Goal: Task Accomplishment & Management: Manage account settings

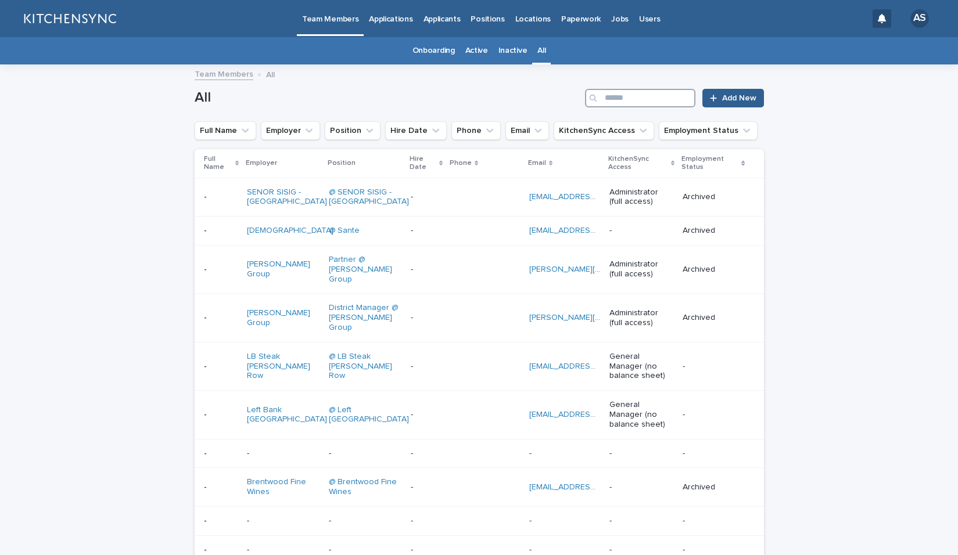
click at [630, 104] on input "Search" at bounding box center [640, 98] width 110 height 19
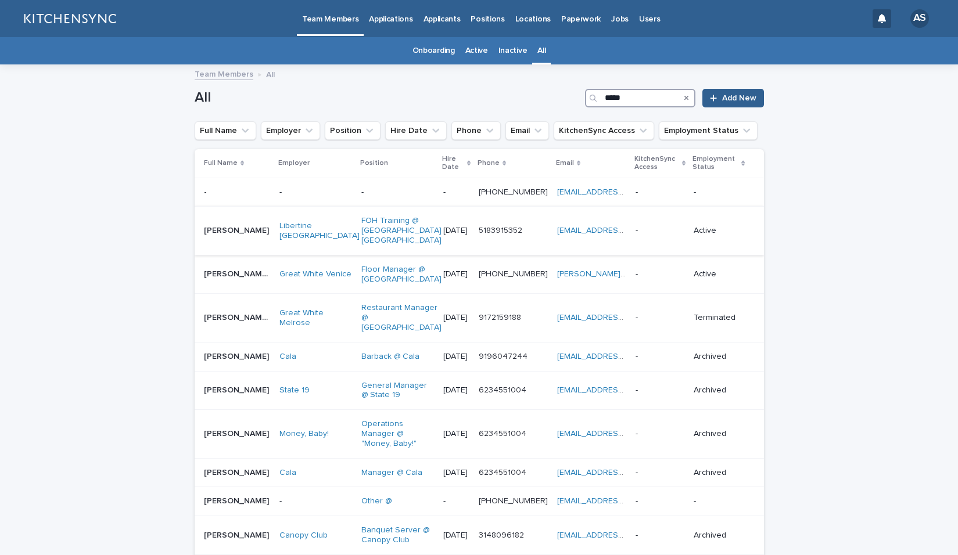
type input "*****"
click at [236, 233] on div "[PERSON_NAME] [PERSON_NAME]" at bounding box center [237, 230] width 66 height 19
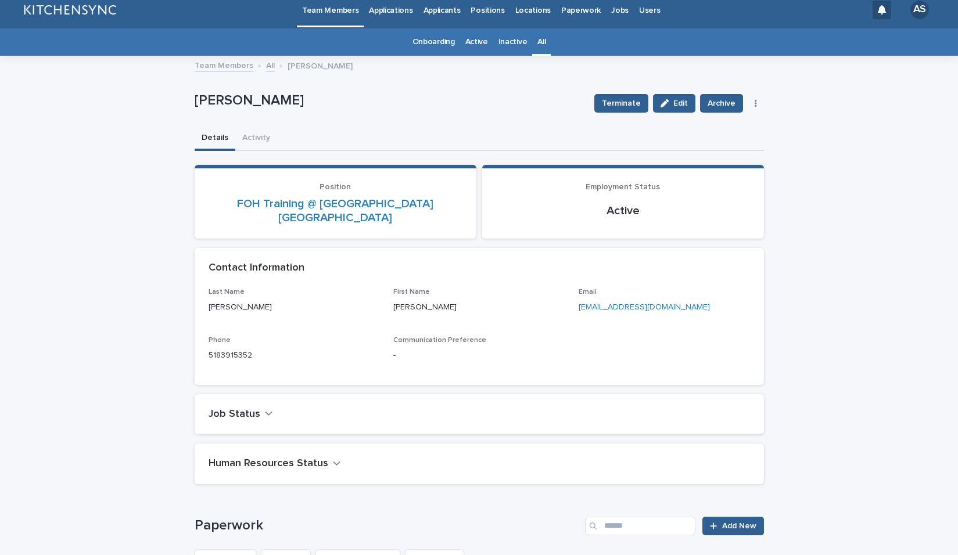
scroll to position [6, 0]
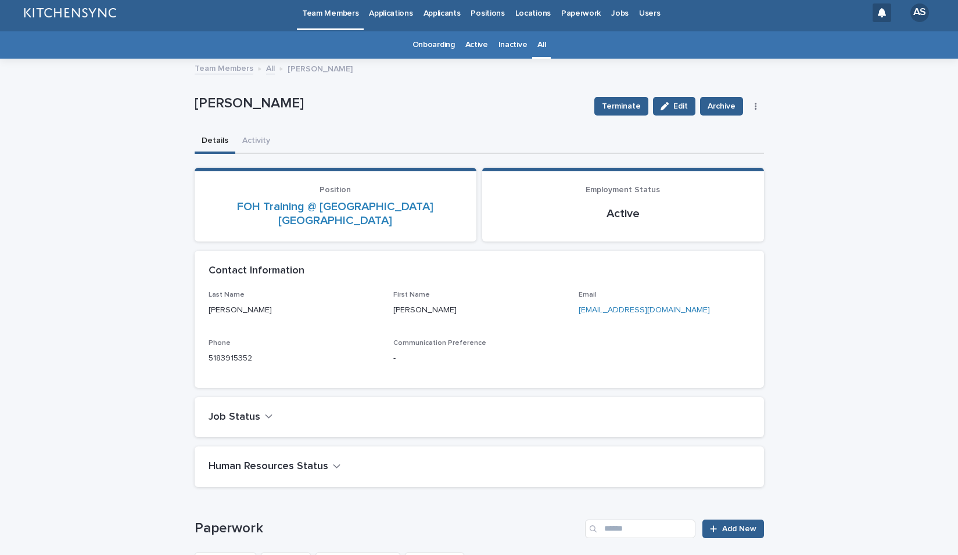
click at [537, 43] on link "All" at bounding box center [541, 44] width 8 height 27
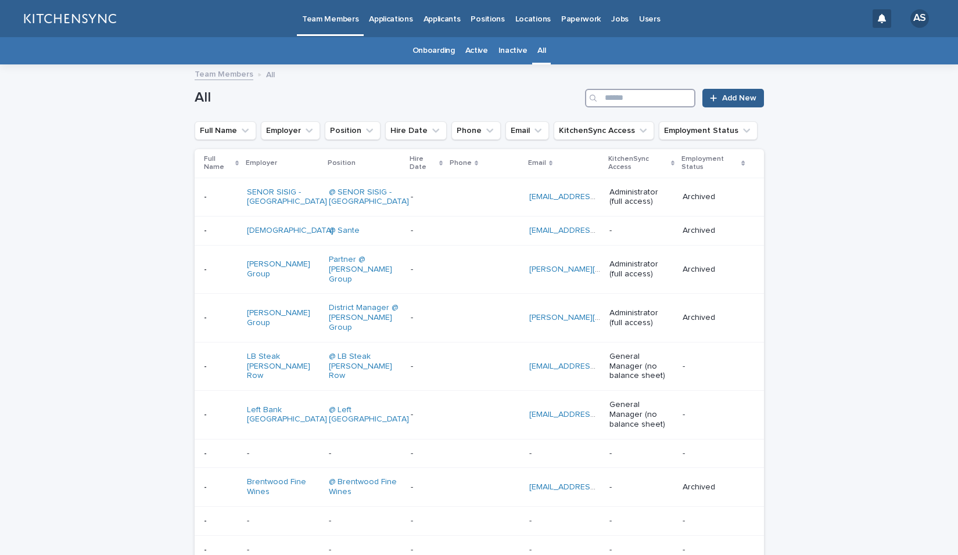
click at [654, 101] on input "Search" at bounding box center [640, 98] width 110 height 19
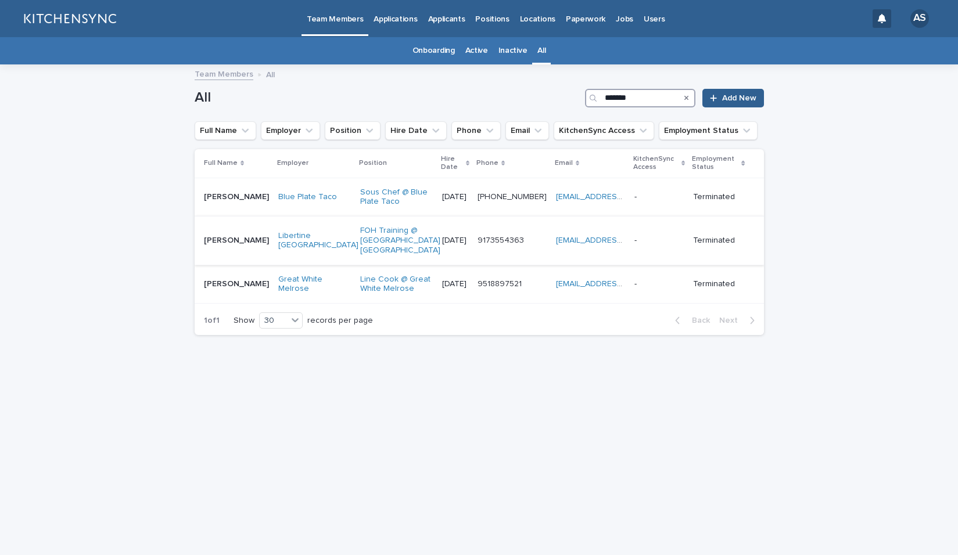
type input "*******"
click at [232, 249] on td "[PERSON_NAME] [PERSON_NAME]" at bounding box center [234, 241] width 79 height 48
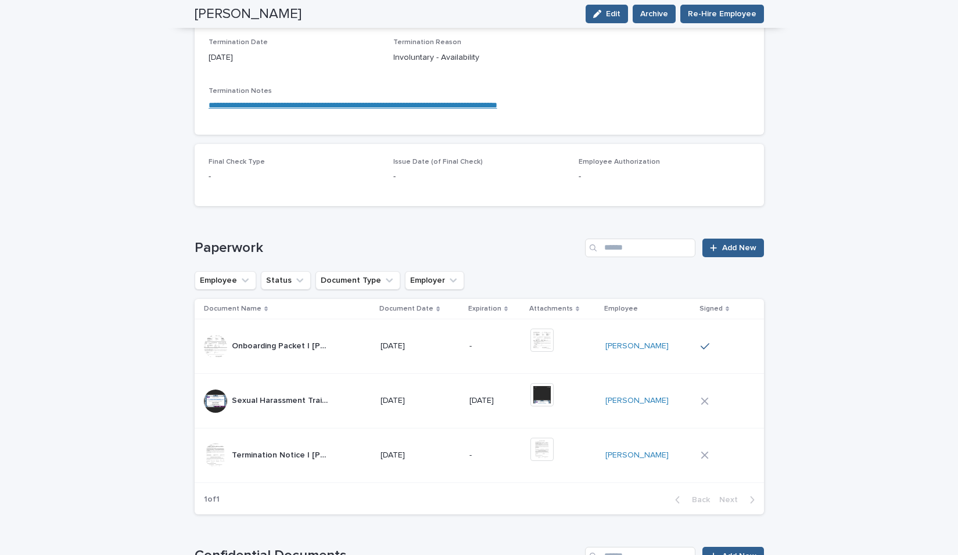
scroll to position [557, 0]
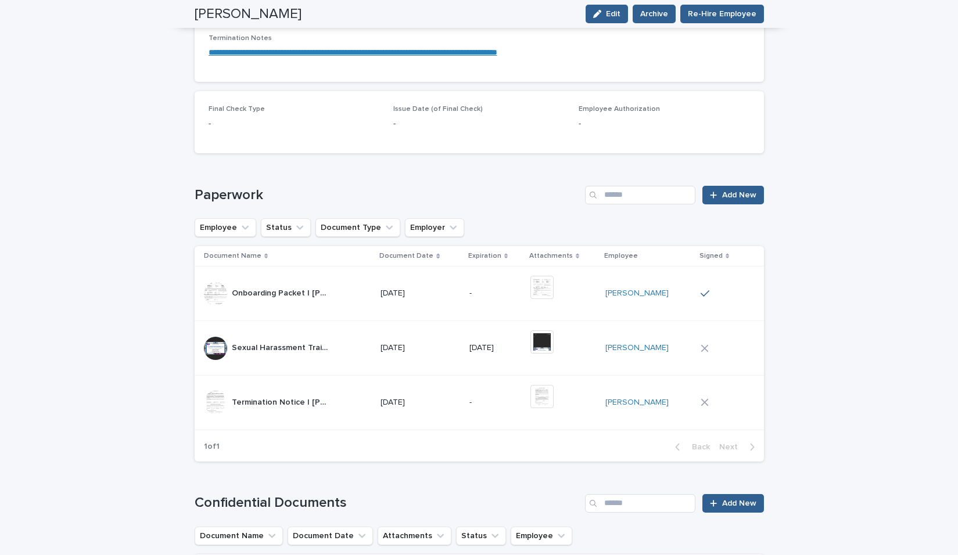
click at [521, 396] on div "-" at bounding box center [495, 402] width 52 height 19
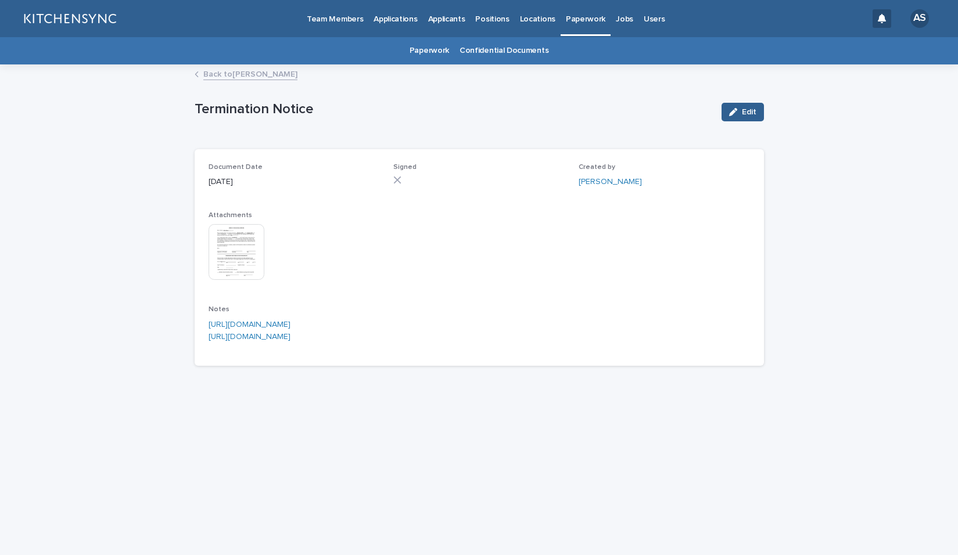
click at [235, 264] on img at bounding box center [237, 252] width 56 height 56
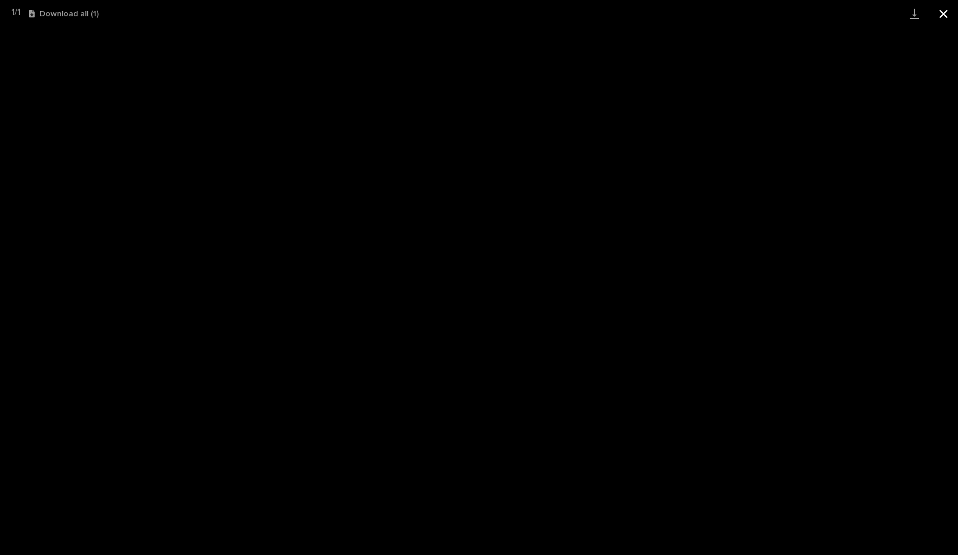
click at [949, 18] on button "Close gallery" at bounding box center [943, 13] width 29 height 27
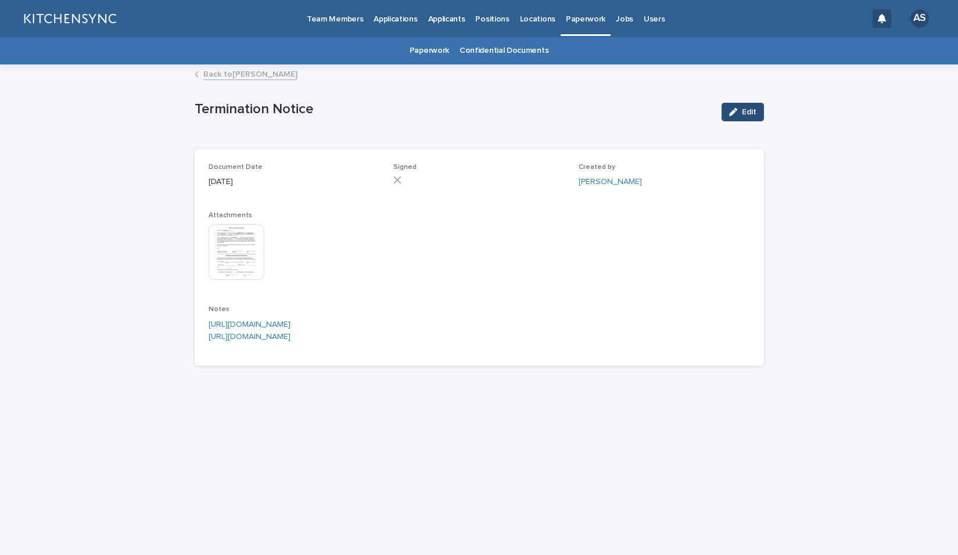
click at [741, 114] on button "Edit" at bounding box center [742, 112] width 42 height 19
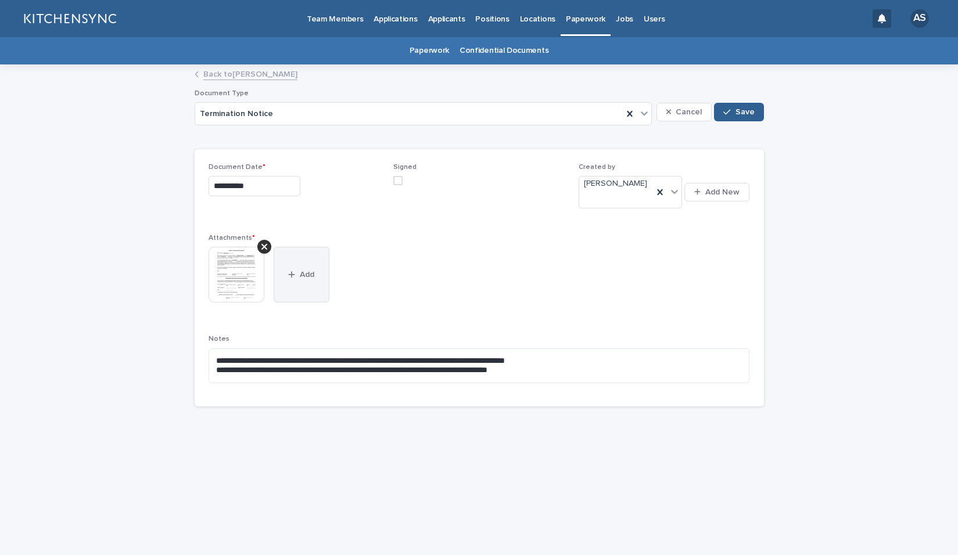
click at [303, 258] on button "Add" at bounding box center [302, 275] width 56 height 56
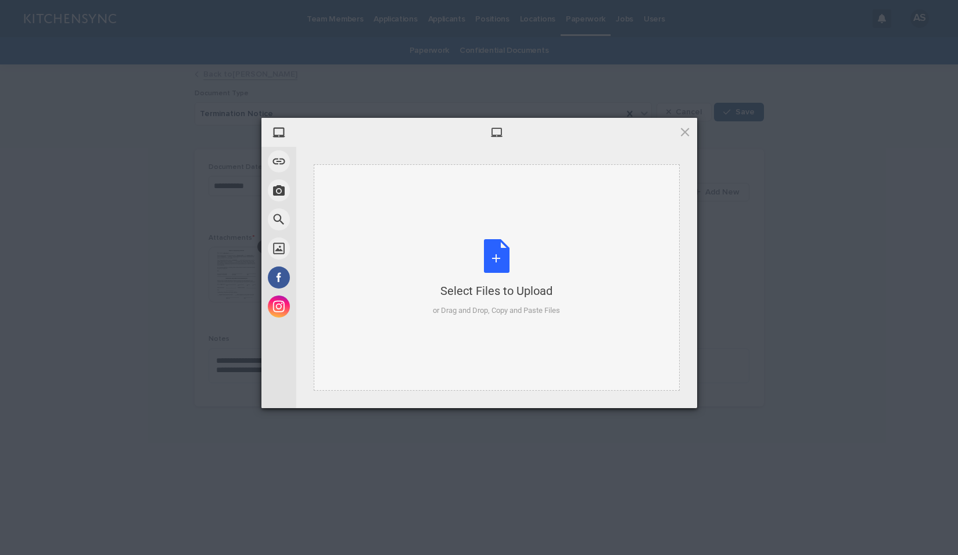
click at [504, 259] on div "Select Files to Upload or Drag and Drop, Copy and Paste Files" at bounding box center [496, 277] width 127 height 77
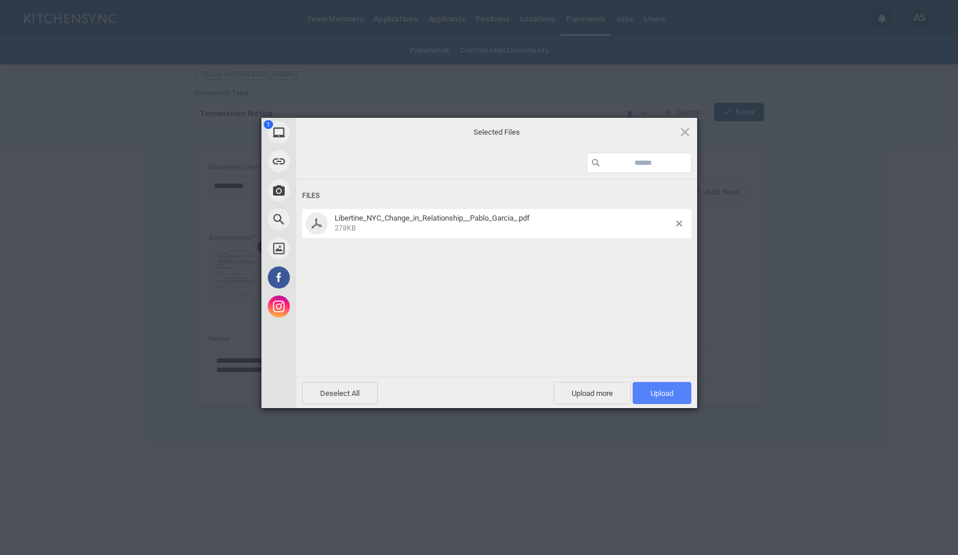
click at [654, 396] on span "Upload 1" at bounding box center [661, 393] width 23 height 9
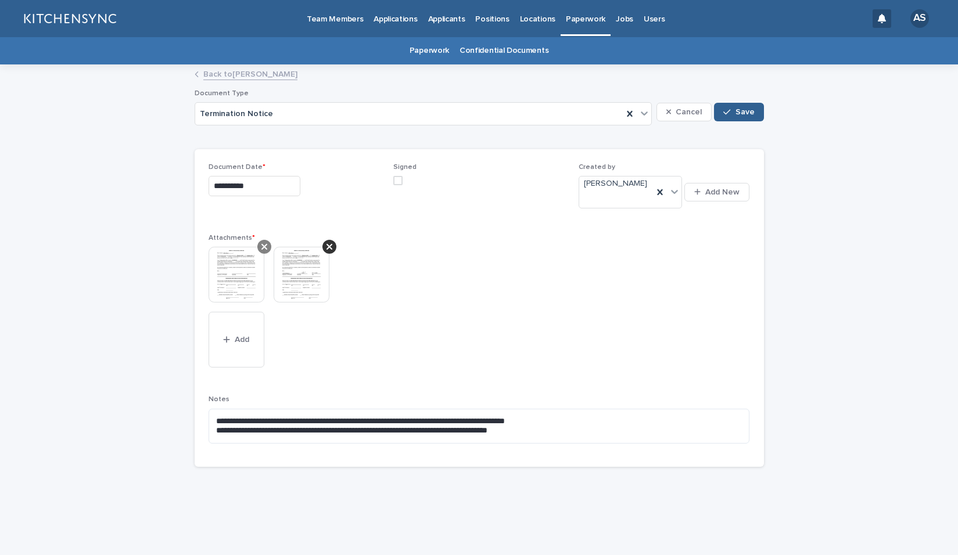
click at [261, 242] on icon at bounding box center [264, 246] width 6 height 9
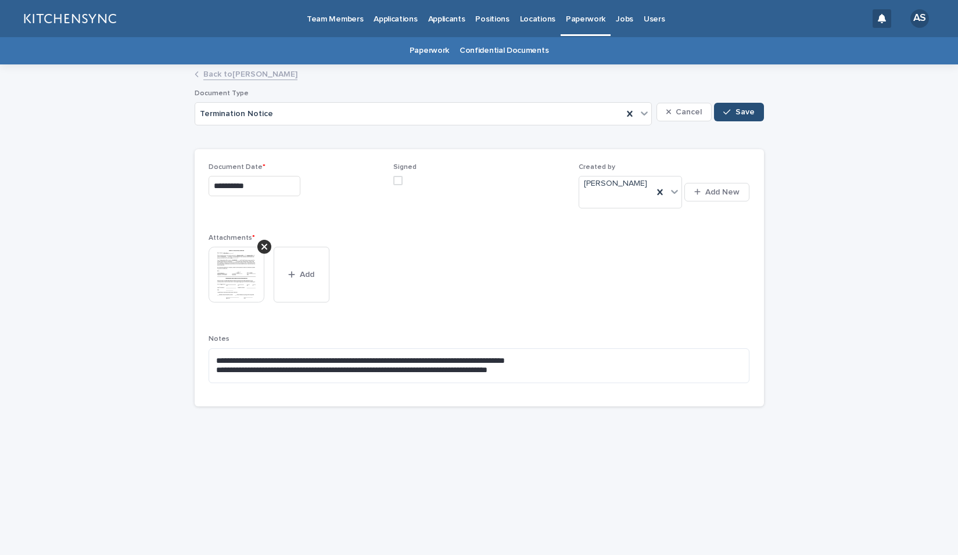
click at [739, 112] on span "Save" at bounding box center [744, 112] width 19 height 8
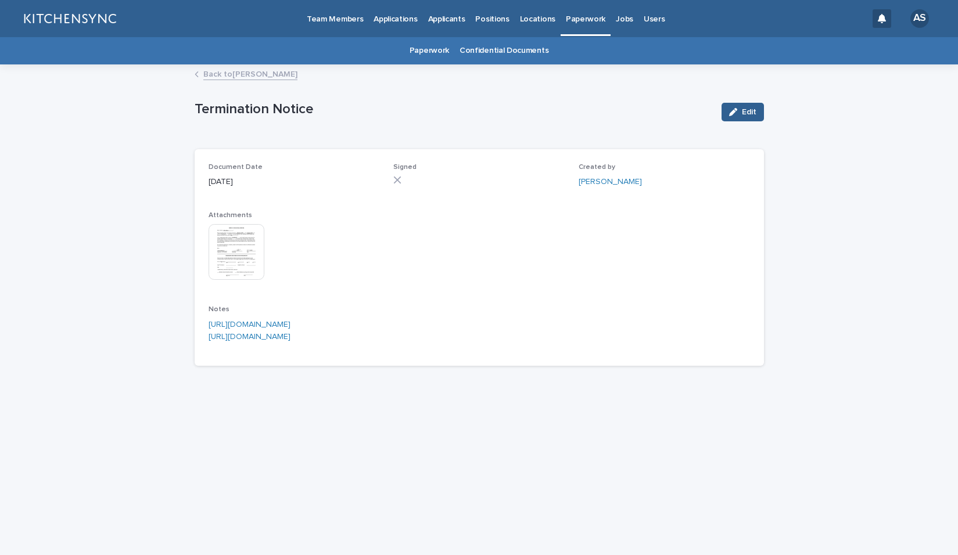
click at [216, 76] on link "Back to [PERSON_NAME]" at bounding box center [250, 73] width 94 height 13
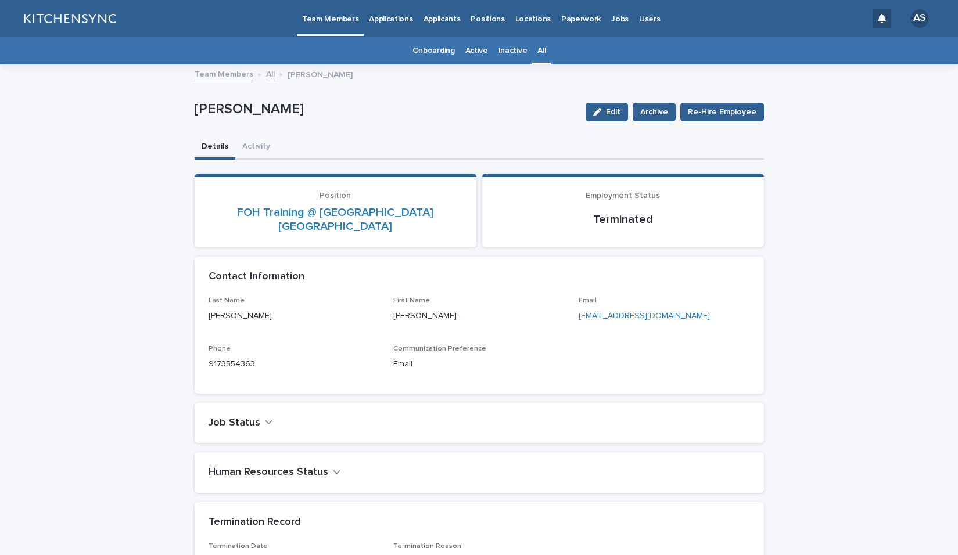
scroll to position [37, 0]
